Goal: Find specific page/section: Find specific page/section

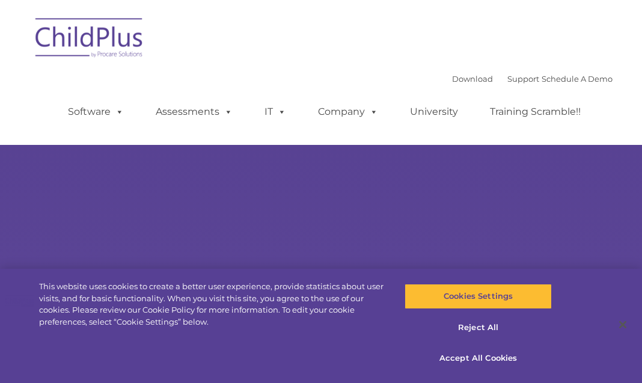
type input ""
select select "MEDIUM"
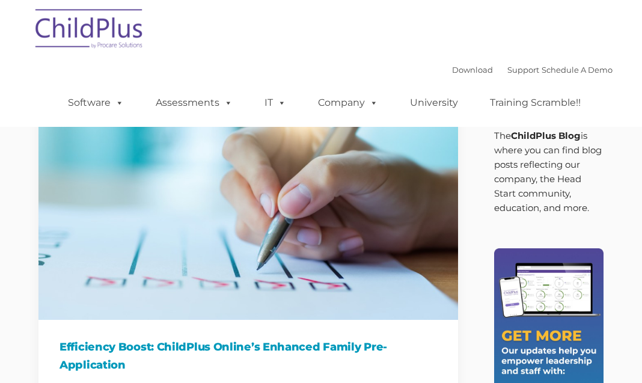
type input ""
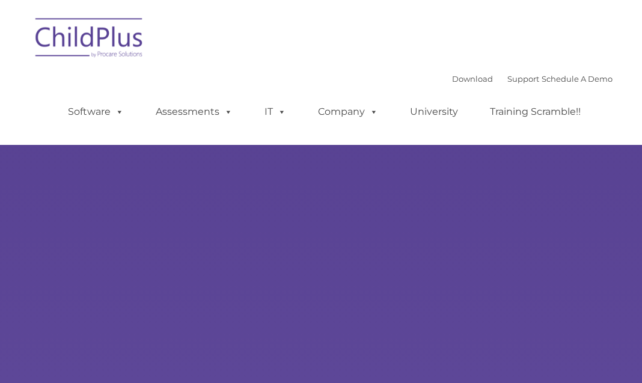
type input ""
select select "MEDIUM"
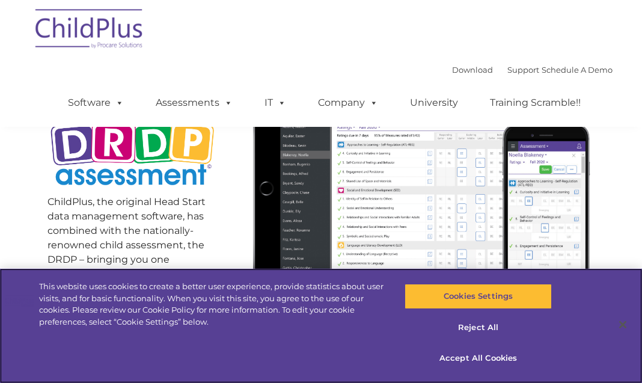
scroll to position [321, 0]
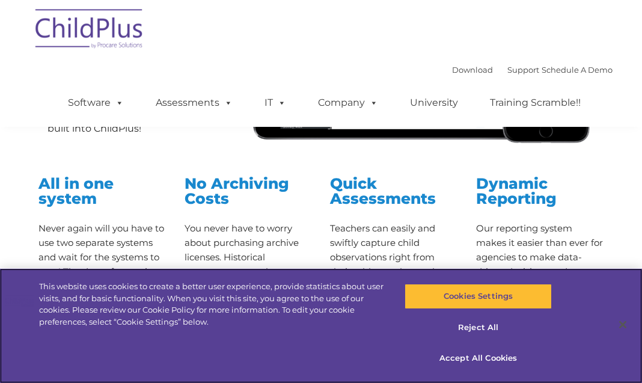
drag, startPoint x: 646, startPoint y: 69, endPoint x: 647, endPoint y: 152, distance: 83.5
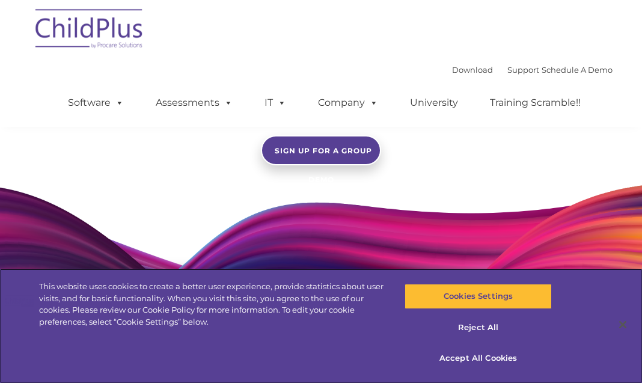
scroll to position [933, 0]
